Goal: Information Seeking & Learning: Check status

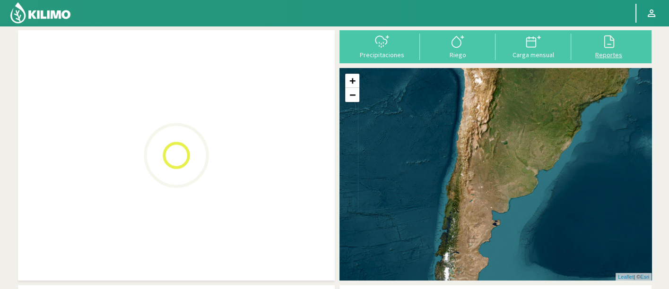
click at [608, 42] on icon at bounding box center [608, 41] width 15 height 15
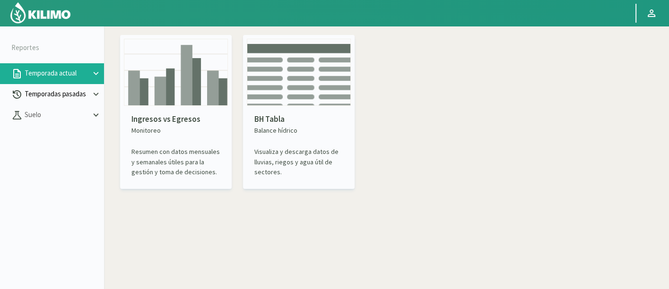
click at [71, 90] on p "Temporadas pasadas" at bounding box center [57, 94] width 68 height 11
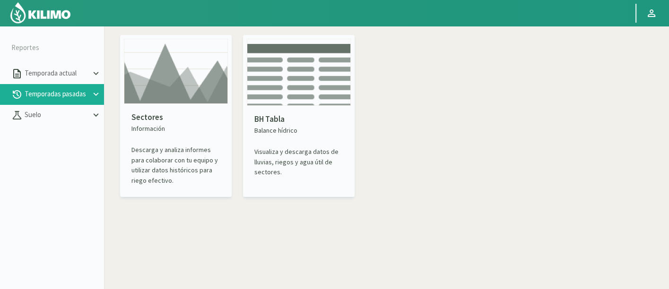
click at [162, 100] on img at bounding box center [176, 71] width 104 height 65
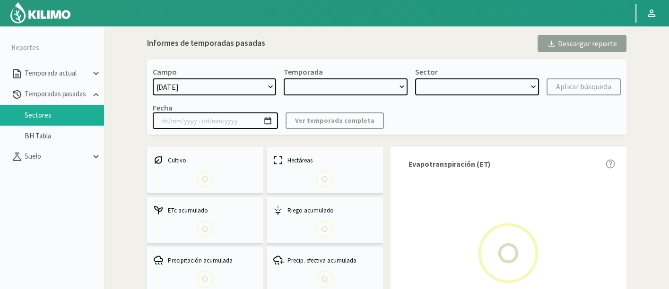
select select "0: Object"
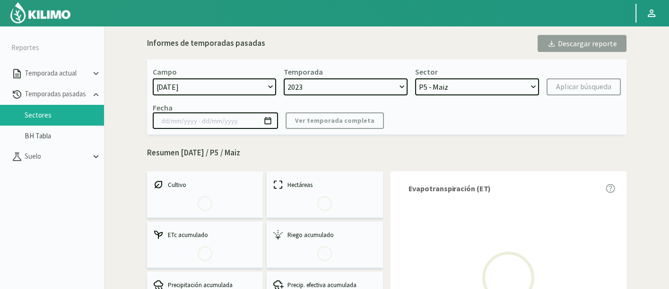
select select "0: 2023"
select select "0: Object"
type input "[DATE] - [DATE]"
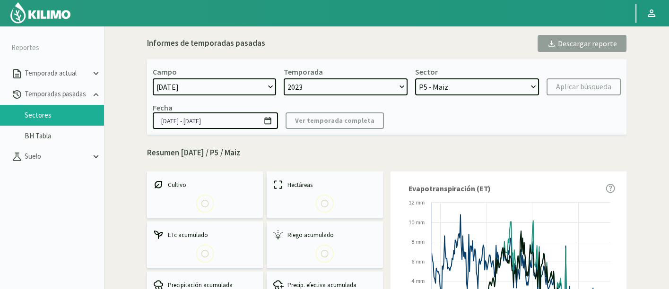
click at [254, 88] on select "[DATE] 8 Fuegos Acograpes - Ag. [PERSON_NAME] - Ag. [GEOGRAPHIC_DATA] Acograpes…" at bounding box center [215, 86] width 124 height 17
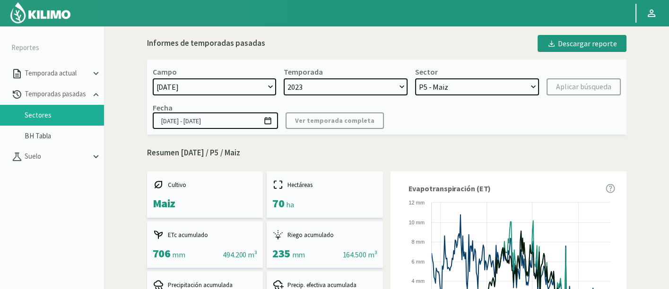
select select "1275: Object"
click at [153, 78] on select "[DATE] 8 Fuegos Acograpes - Ag. [PERSON_NAME] - Ag. [GEOGRAPHIC_DATA] Acograpes…" at bounding box center [215, 86] width 124 height 17
click at [334, 86] on select "2023 2022" at bounding box center [346, 86] width 124 height 17
select select
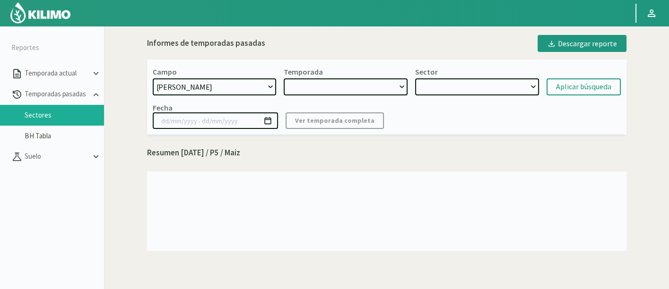
select select "2: 2024"
select select "7: Object"
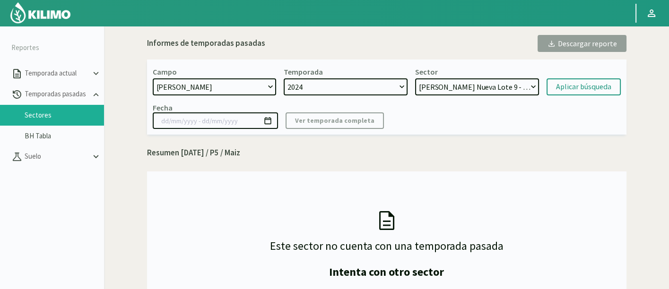
click at [284, 78] on select "2024 2023" at bounding box center [346, 86] width 124 height 17
click at [505, 89] on select "[PERSON_NAME] [GEOGRAPHIC_DATA] 9 - [PERSON_NAME] [GEOGRAPHIC_DATA] - [PERSON_N…" at bounding box center [477, 86] width 124 height 17
click at [415, 78] on select "[PERSON_NAME] [GEOGRAPHIC_DATA] 9 - [PERSON_NAME] [GEOGRAPHIC_DATA] - [PERSON_N…" at bounding box center [477, 86] width 124 height 17
click at [571, 89] on div "Aplicar búsqueda" at bounding box center [583, 86] width 55 height 11
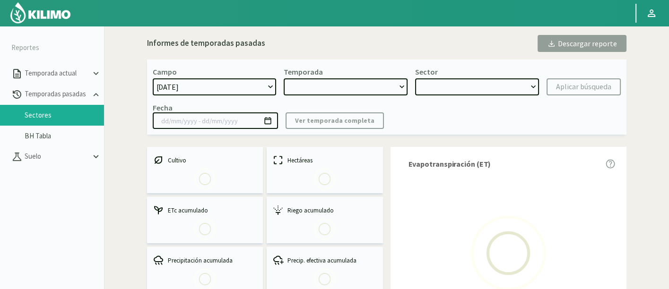
select select "1275: Object"
type input "[DATE] - [DATE]"
select select "0: 2024"
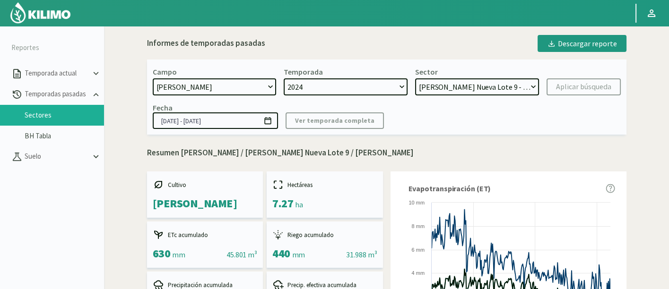
click at [497, 84] on select "[PERSON_NAME] [GEOGRAPHIC_DATA] 9 - [PERSON_NAME] [GEOGRAPHIC_DATA] - [PERSON_N…" at bounding box center [477, 86] width 124 height 17
click at [490, 86] on select "[PERSON_NAME] [GEOGRAPHIC_DATA] 9 - [PERSON_NAME] [GEOGRAPHIC_DATA] - [PERSON_N…" at bounding box center [477, 86] width 124 height 17
select select "2: Object"
click at [415, 78] on select "[PERSON_NAME] [GEOGRAPHIC_DATA] 9 - [PERSON_NAME] [GEOGRAPHIC_DATA] - [PERSON_N…" at bounding box center [477, 86] width 124 height 17
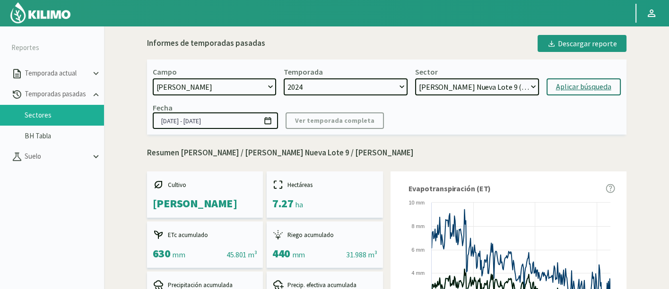
click at [593, 87] on div "Aplicar búsqueda" at bounding box center [583, 86] width 55 height 11
type input "[DATE] - [DATE]"
select select "15: Object"
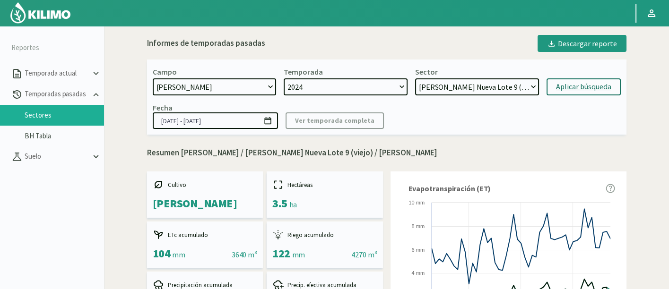
click at [428, 81] on select "[PERSON_NAME] [GEOGRAPHIC_DATA] 9 - [PERSON_NAME] [GEOGRAPHIC_DATA] - [PERSON_N…" at bounding box center [477, 86] width 124 height 17
click at [391, 90] on select "2024 2023" at bounding box center [346, 86] width 124 height 17
click at [444, 91] on select "[PERSON_NAME] [GEOGRAPHIC_DATA] 9 - [PERSON_NAME] [GEOGRAPHIC_DATA] - [PERSON_N…" at bounding box center [477, 86] width 124 height 17
click at [469, 83] on select "[PERSON_NAME] [GEOGRAPHIC_DATA] 9 - [PERSON_NAME] [GEOGRAPHIC_DATA] - [PERSON_N…" at bounding box center [477, 86] width 124 height 17
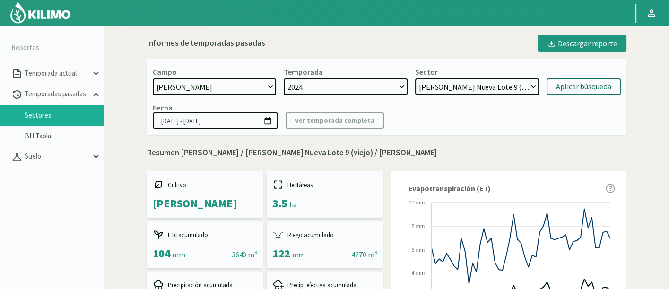
click at [436, 48] on div "Informes de temporadas pasadas Descargar reporte" at bounding box center [386, 43] width 479 height 17
click at [461, 88] on select "[PERSON_NAME] [GEOGRAPHIC_DATA] 9 - [PERSON_NAME] [GEOGRAPHIC_DATA] - [PERSON_N…" at bounding box center [477, 86] width 124 height 17
